Goal: Transaction & Acquisition: Purchase product/service

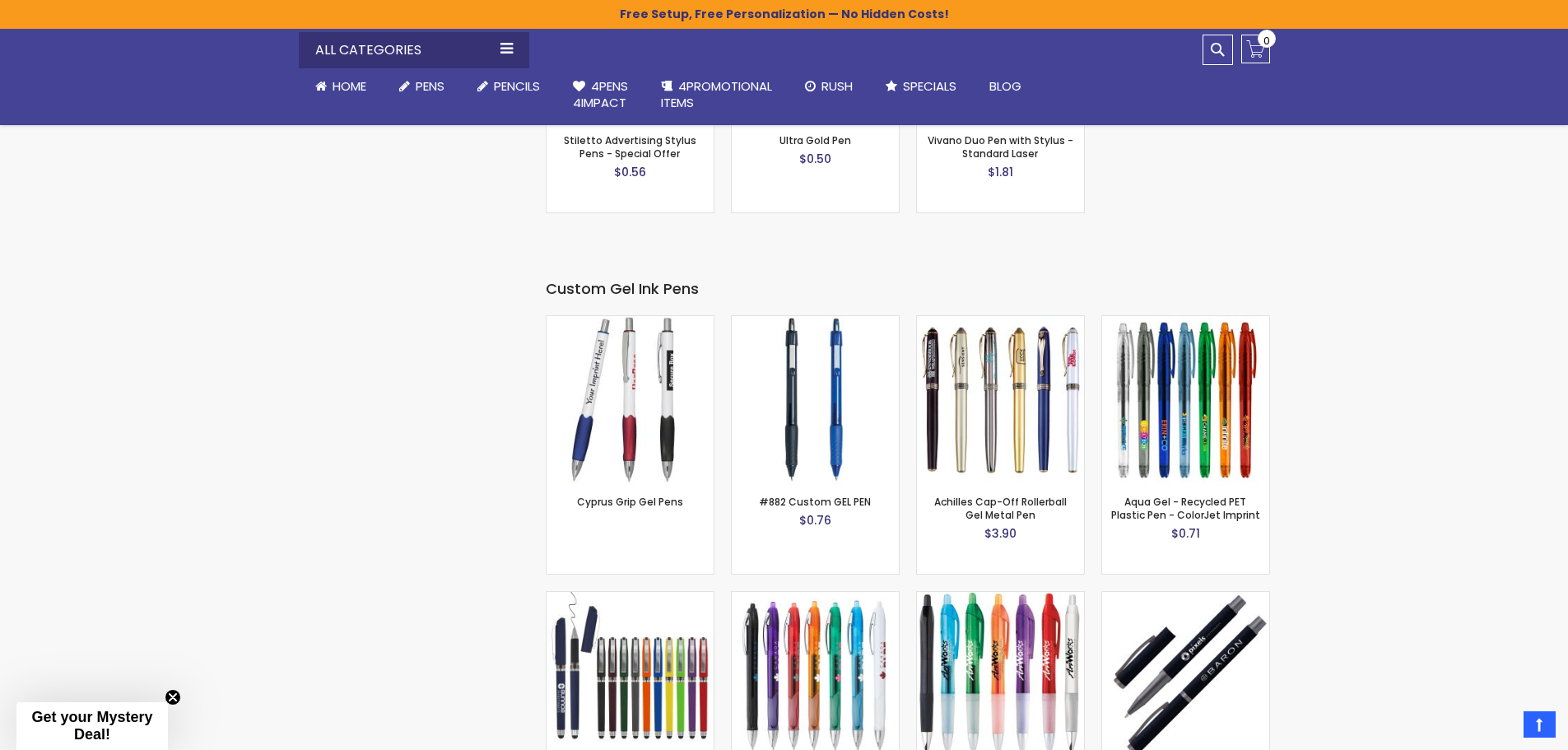
scroll to position [2745, 0]
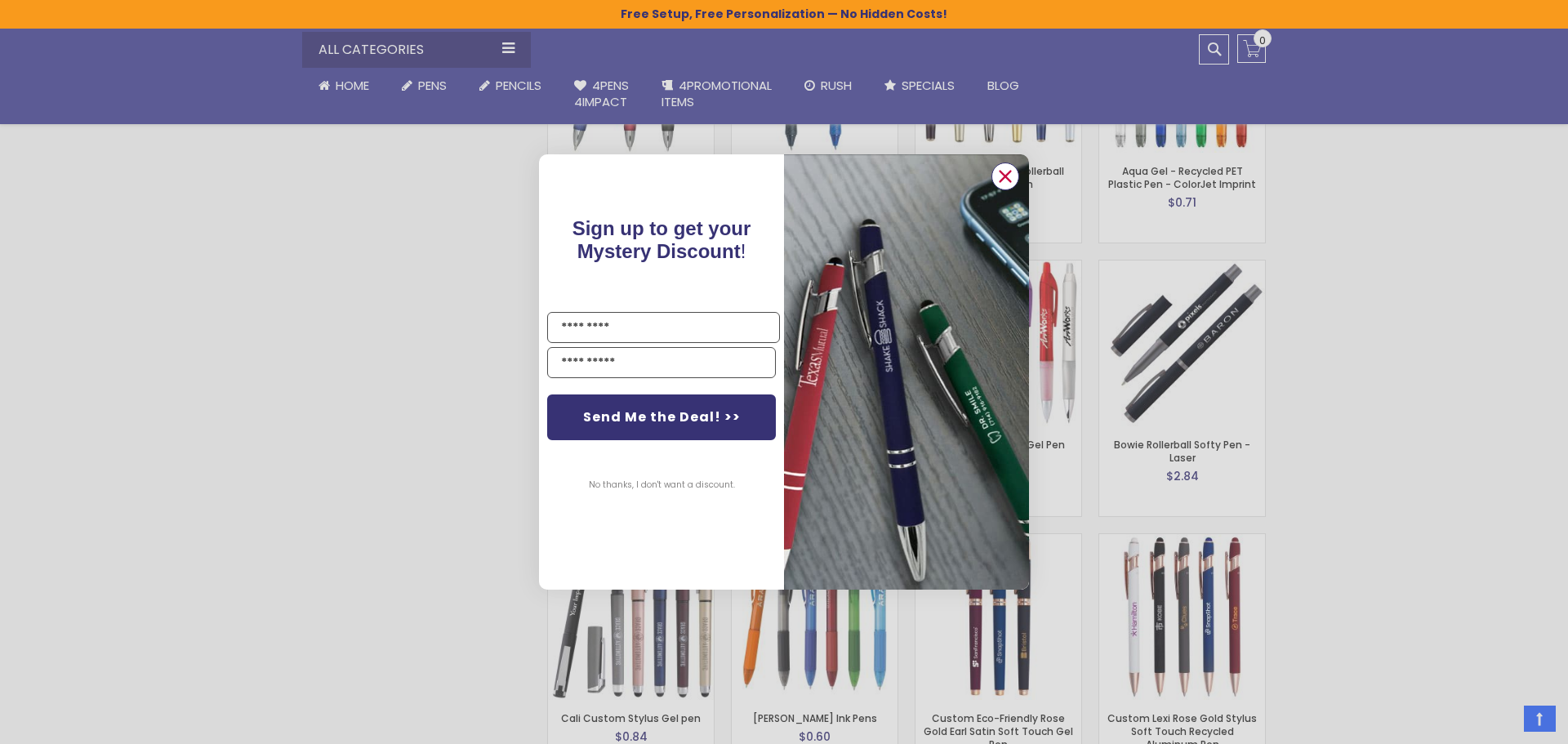
click at [1002, 182] on circle "Close dialog" at bounding box center [1004, 176] width 25 height 25
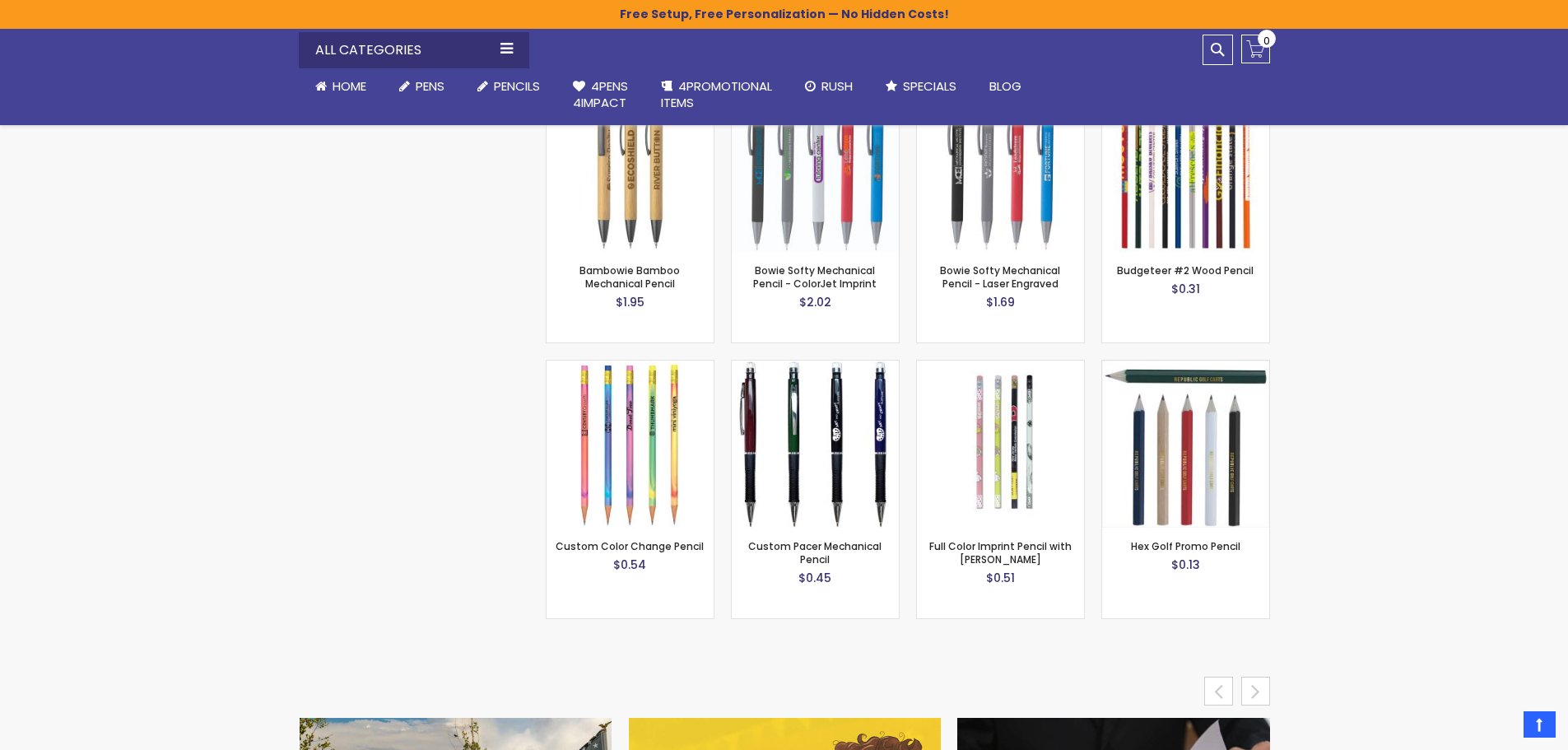
scroll to position [6695, 0]
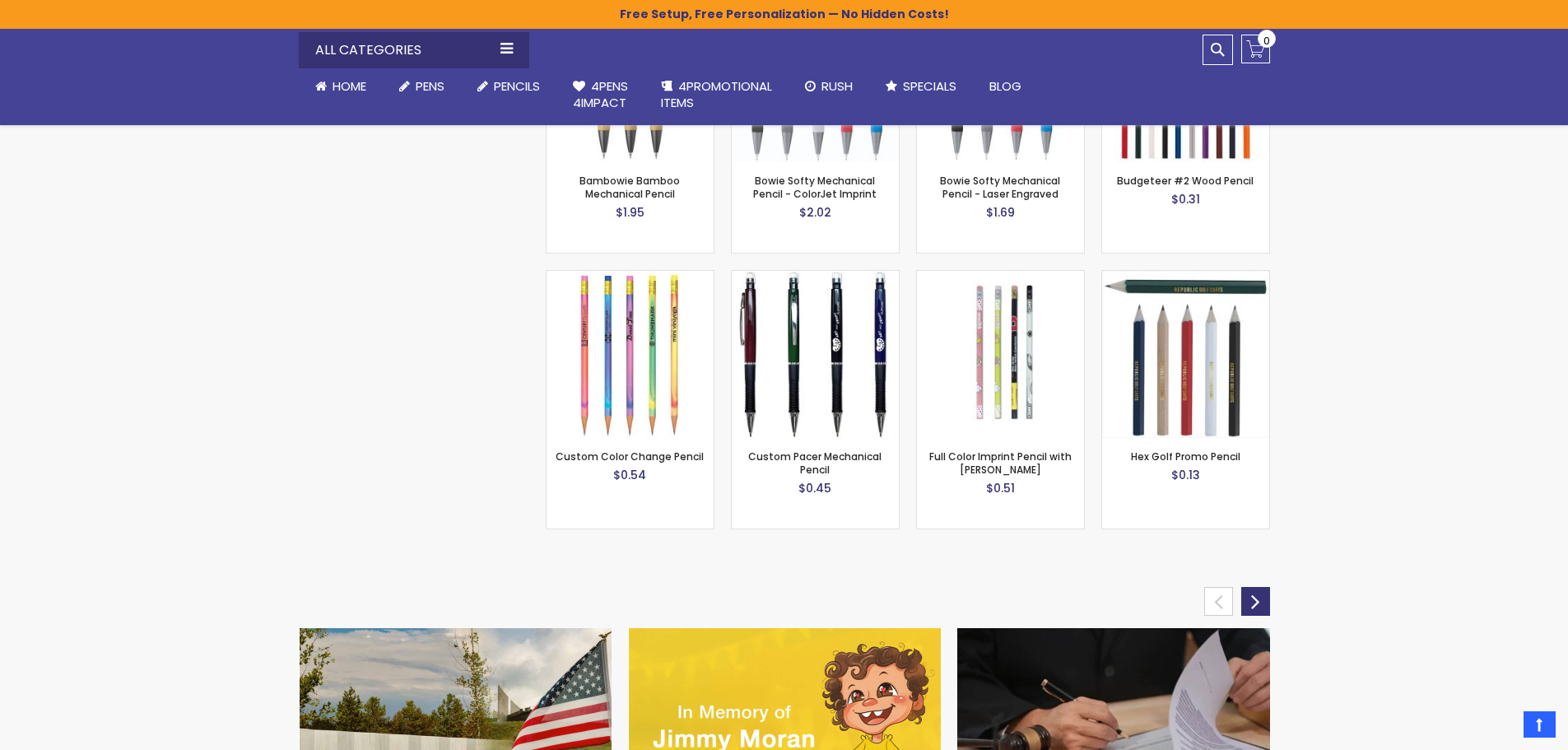
click at [1263, 587] on div "next" at bounding box center [1255, 601] width 29 height 29
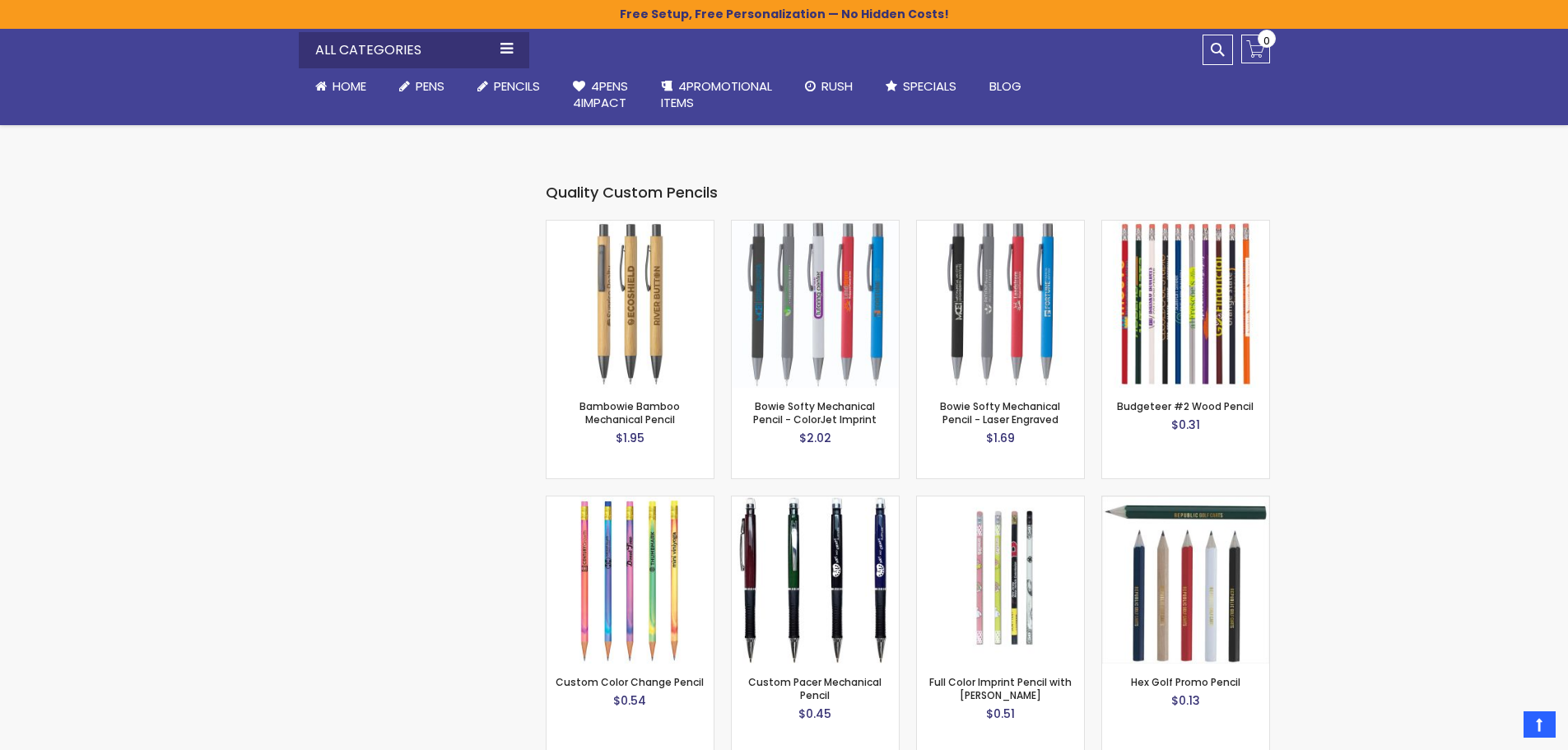
scroll to position [6201, 0]
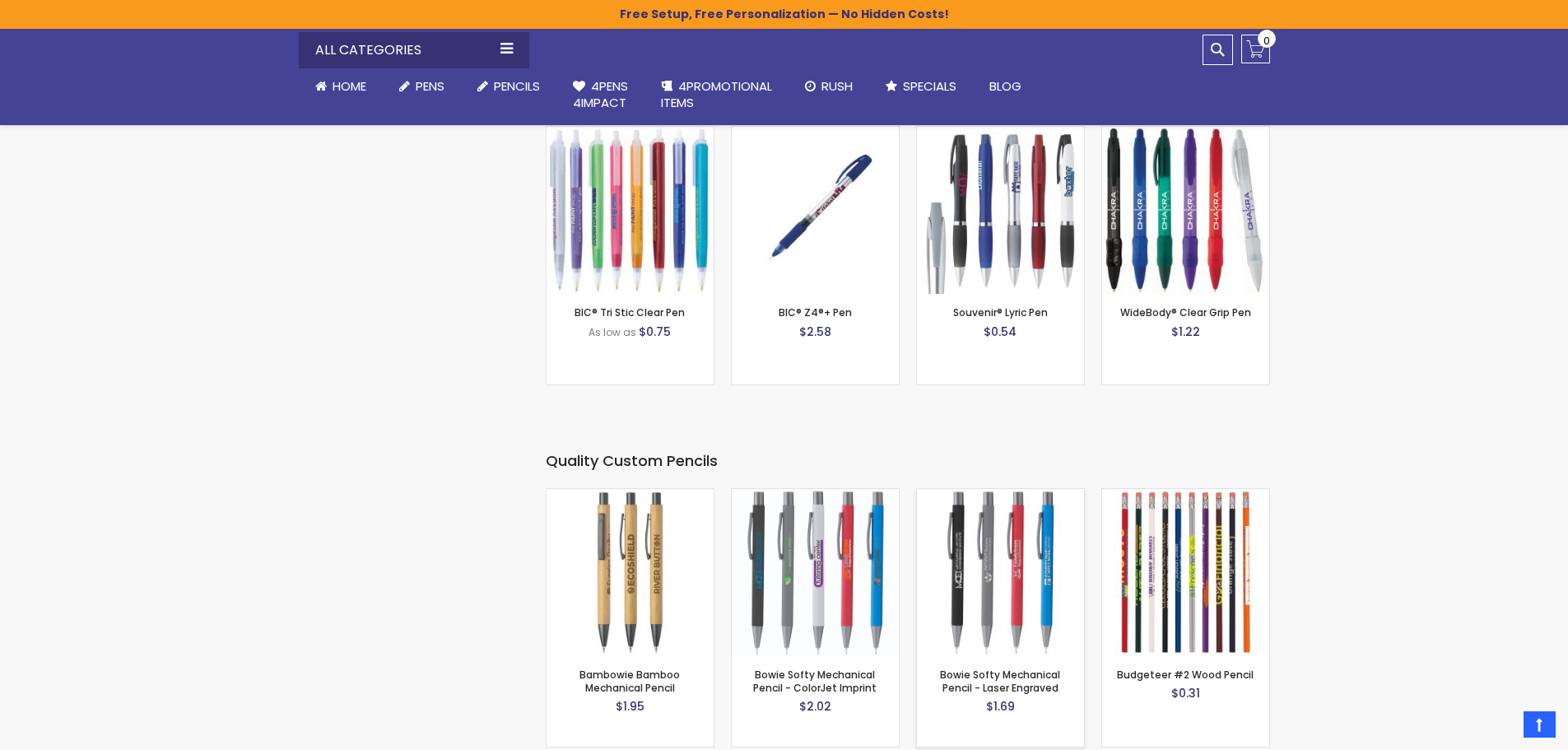
click at [990, 566] on img at bounding box center [1000, 572] width 167 height 167
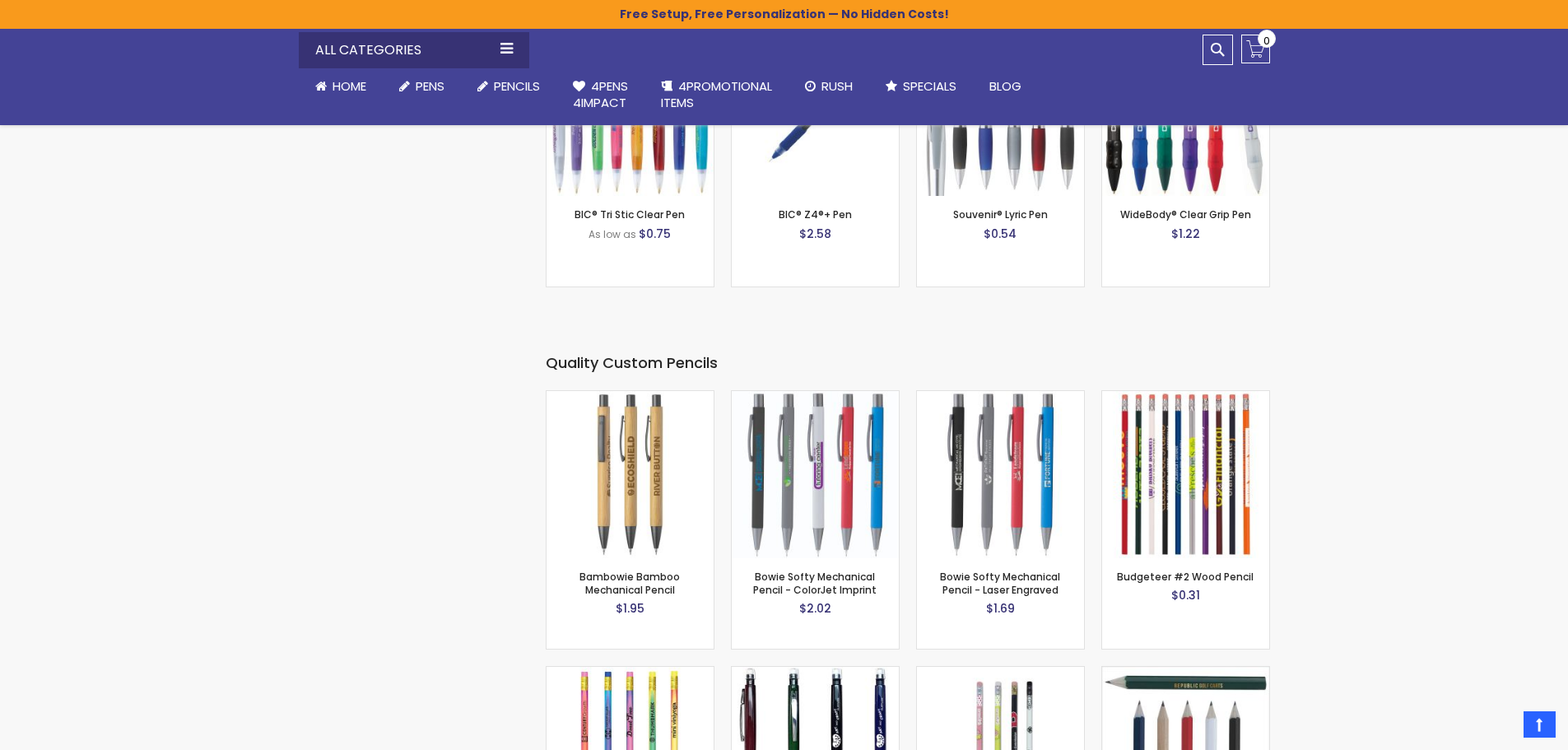
scroll to position [6036, 0]
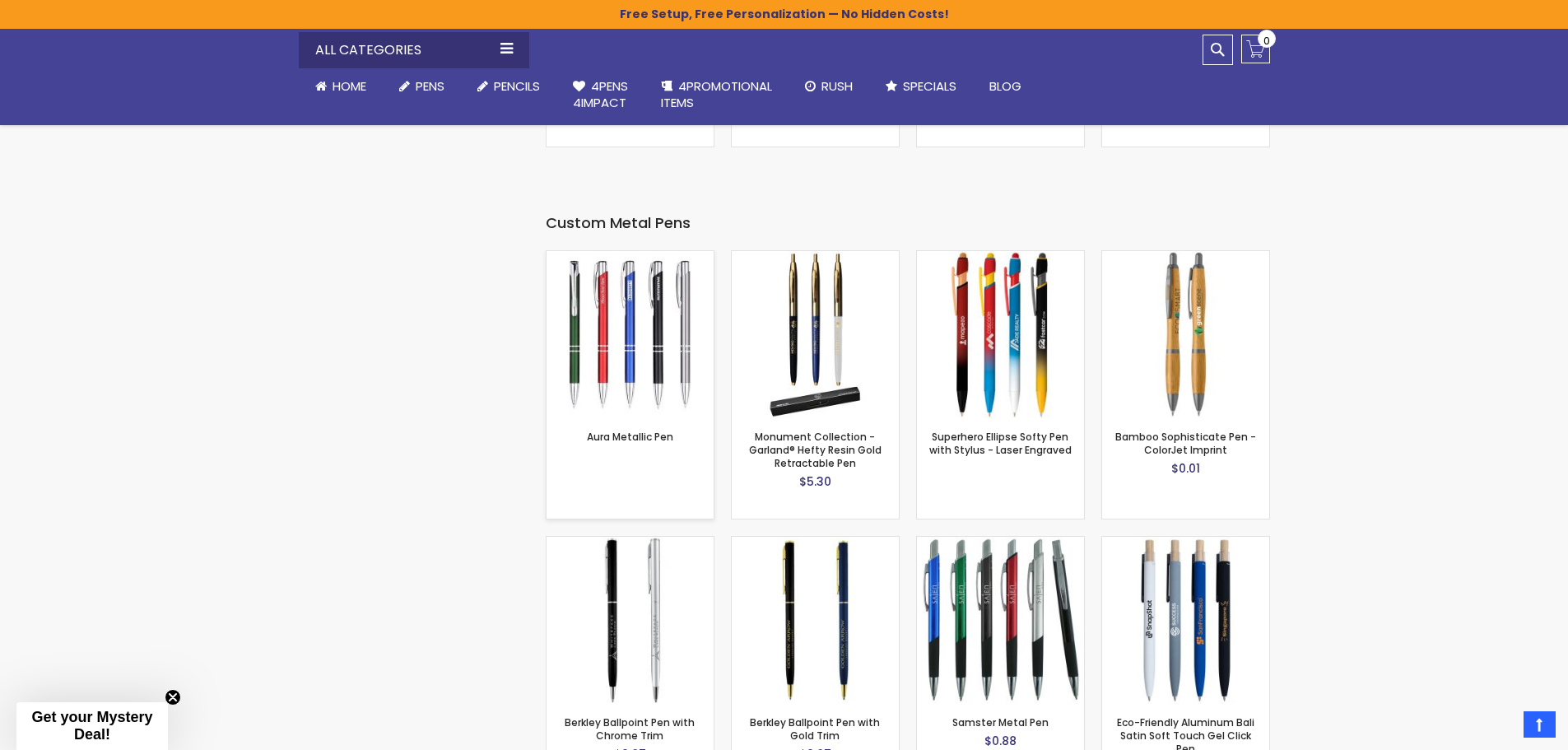
scroll to position [4308, 0]
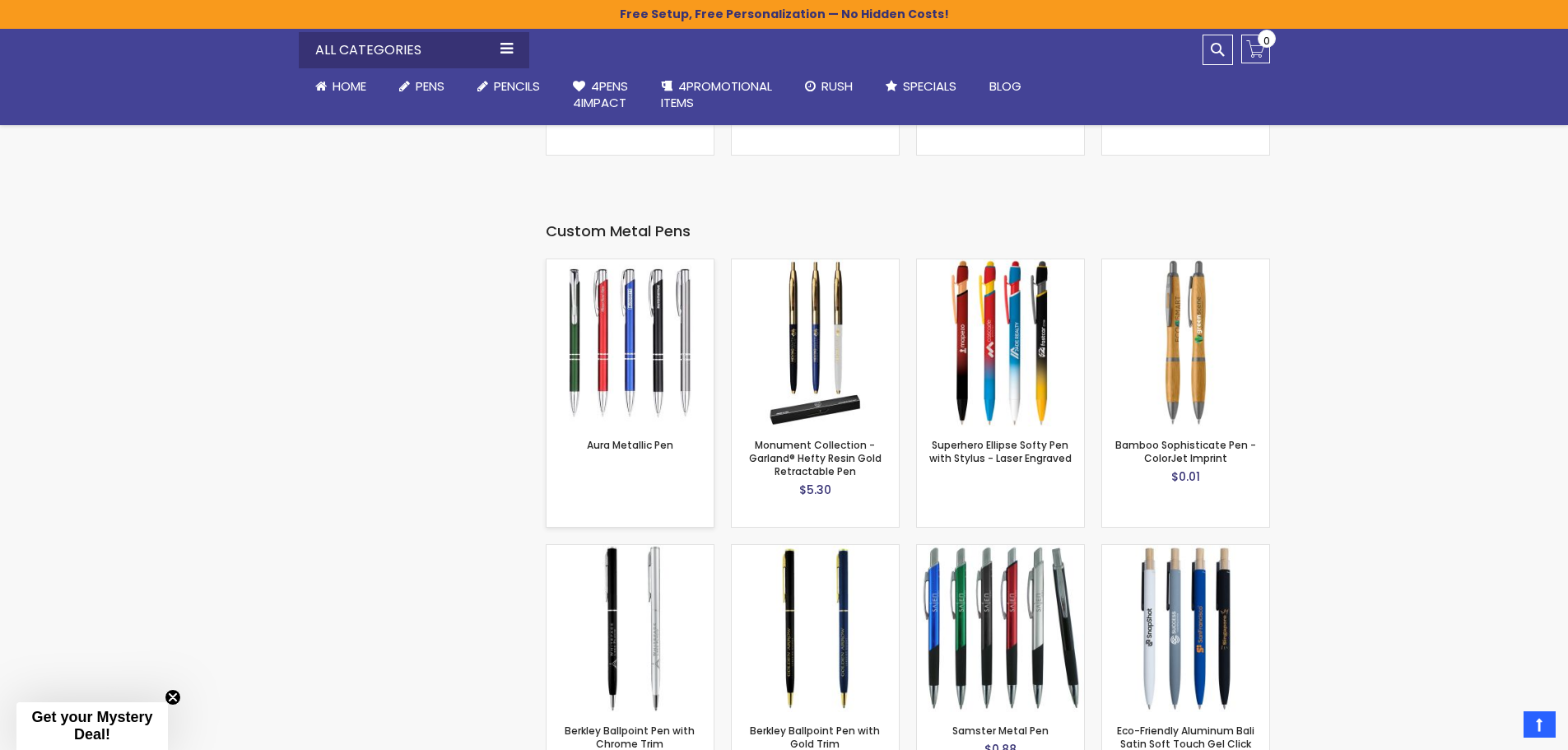
click at [647, 344] on img at bounding box center [630, 342] width 167 height 167
